Goal: Information Seeking & Learning: Learn about a topic

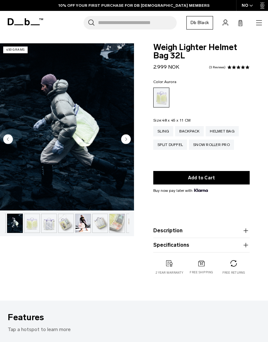
scroll to position [0, 17]
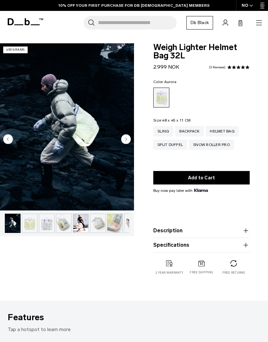
click at [122, 138] on circle "Next slide" at bounding box center [126, 139] width 10 height 10
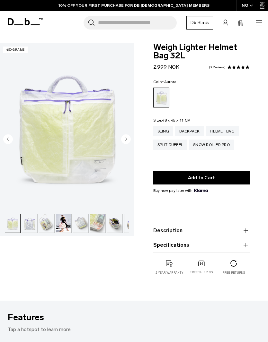
click at [126, 135] on circle "Next slide" at bounding box center [126, 139] width 10 height 10
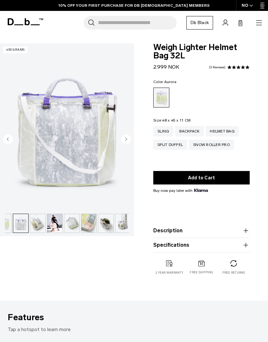
scroll to position [0, 45]
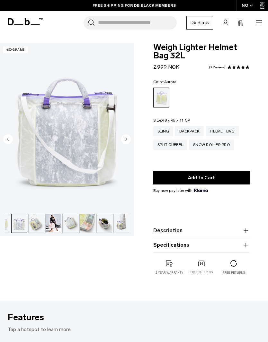
click at [125, 137] on circle "Next slide" at bounding box center [126, 139] width 10 height 10
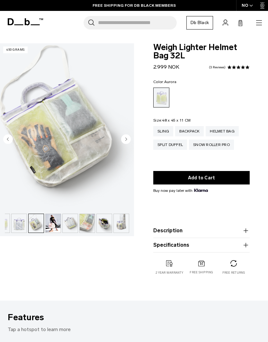
click at [125, 139] on circle "Next slide" at bounding box center [126, 139] width 10 height 10
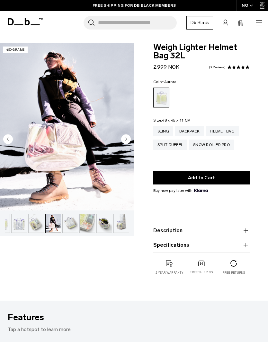
click at [125, 137] on circle "Next slide" at bounding box center [126, 139] width 10 height 10
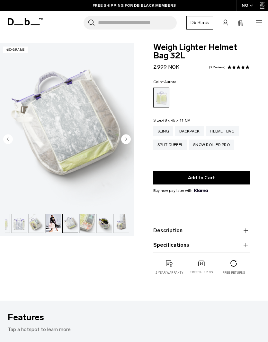
click at [126, 137] on circle "Next slide" at bounding box center [126, 139] width 10 height 10
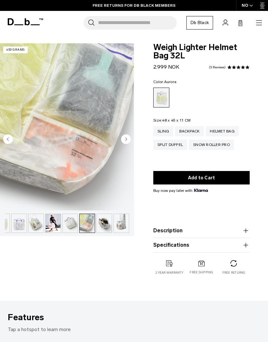
click at [126, 143] on circle "Next slide" at bounding box center [126, 139] width 10 height 10
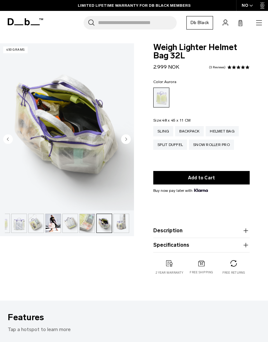
click at [76, 156] on img "9 / 10" at bounding box center [67, 126] width 134 height 167
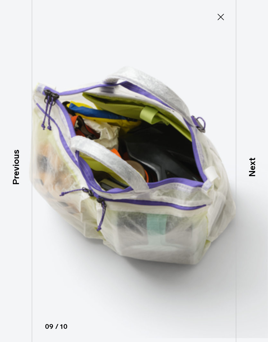
click at [256, 176] on p "Next" at bounding box center [251, 167] width 13 height 19
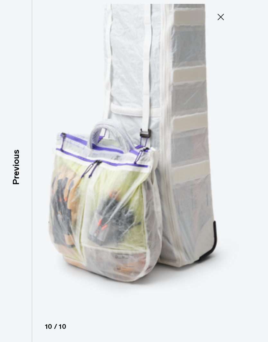
click at [222, 17] on icon at bounding box center [220, 17] width 10 height 10
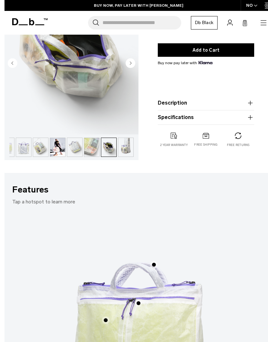
scroll to position [128, 0]
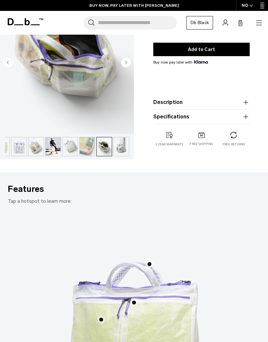
click at [244, 118] on icon "button" at bounding box center [246, 117] width 8 height 8
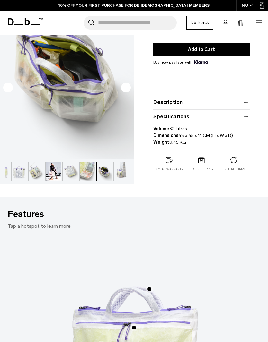
click at [244, 106] on icon "button" at bounding box center [246, 103] width 8 height 8
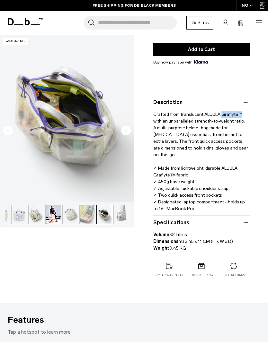
click at [186, 0] on div "FREE SHIPPING FOR DB BLACK MEMBERS" at bounding box center [134, 5] width 268 height 11
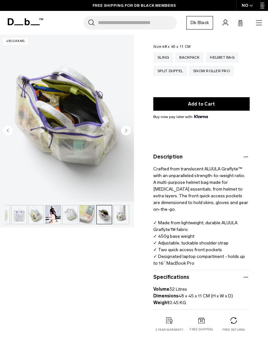
scroll to position [0, 0]
